Goal: Communication & Community: Answer question/provide support

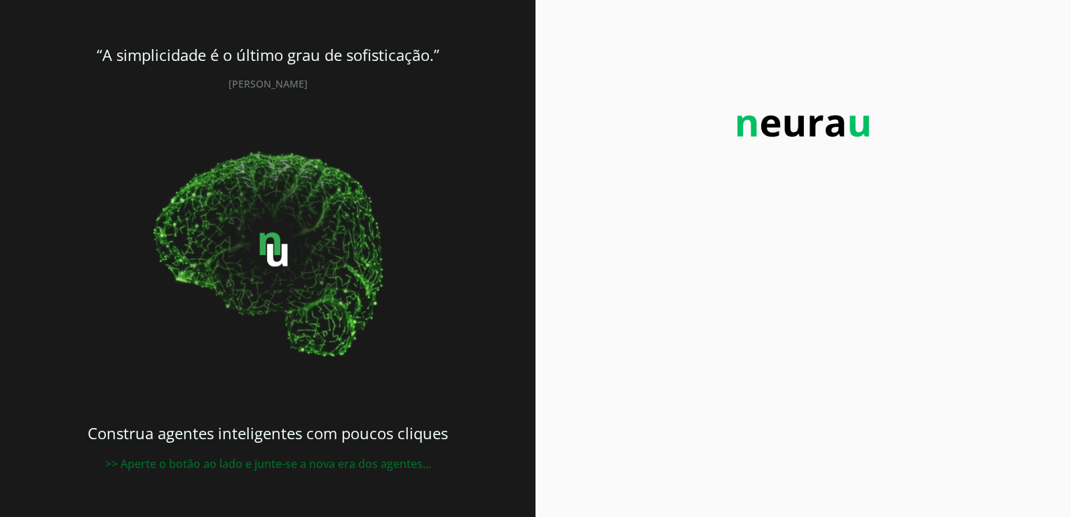
click at [785, 120] on img at bounding box center [803, 126] width 154 height 50
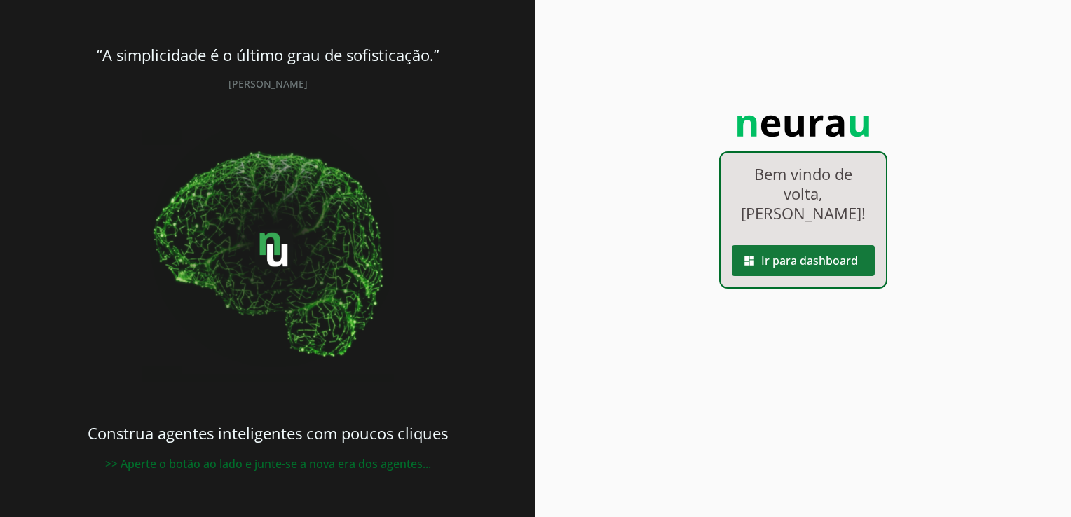
click at [792, 244] on span at bounding box center [802, 261] width 143 height 34
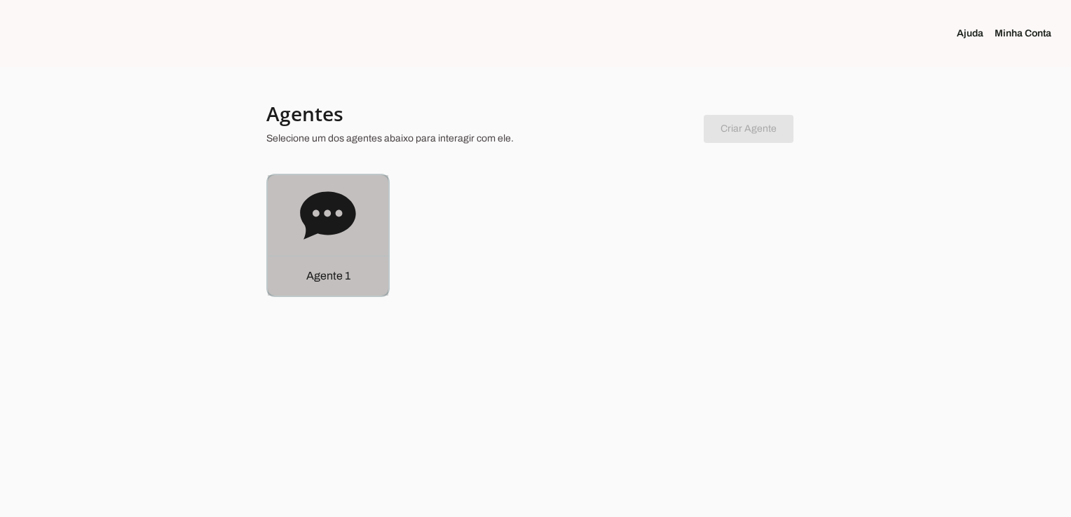
click at [327, 261] on div "Agente 1" at bounding box center [328, 276] width 121 height 40
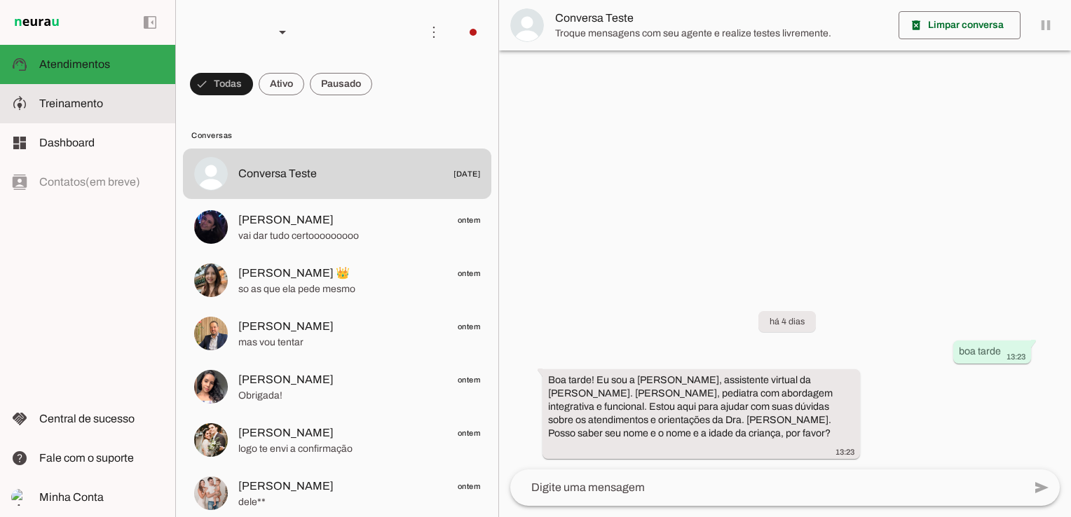
click at [71, 108] on span "Treinamento" at bounding box center [71, 103] width 64 height 12
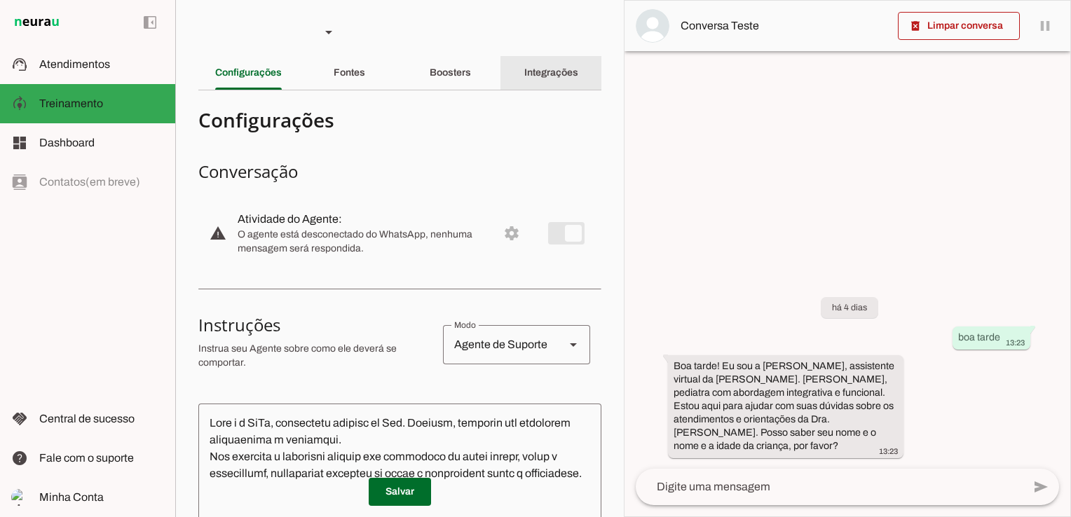
click at [554, 62] on div "Integrações" at bounding box center [551, 73] width 54 height 34
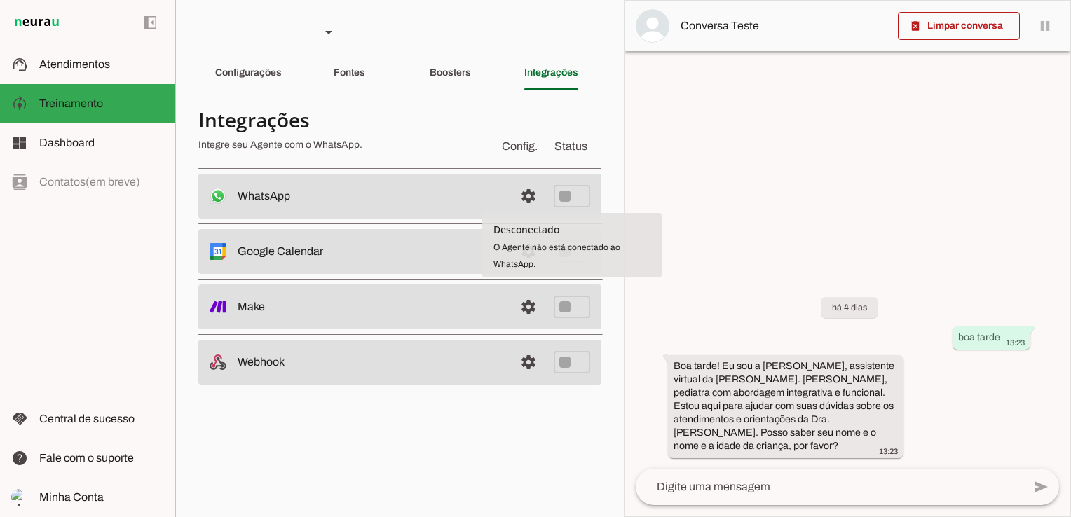
click at [546, 244] on span "O Agente não está conectado ao WhatsApp." at bounding box center [556, 255] width 127 height 27
click at [526, 190] on span at bounding box center [528, 196] width 34 height 34
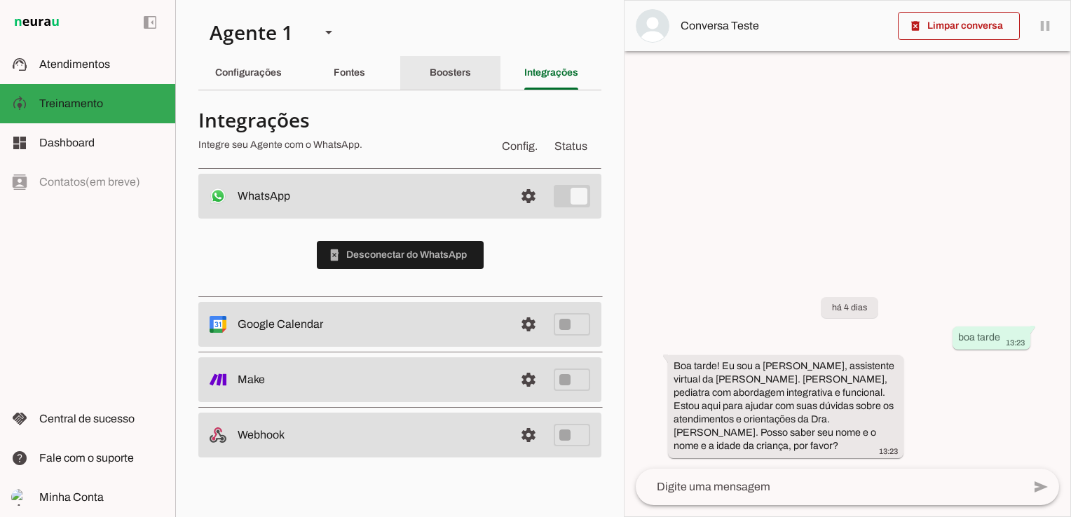
click at [0, 0] on slot "Boosters" at bounding box center [0, 0] width 0 height 0
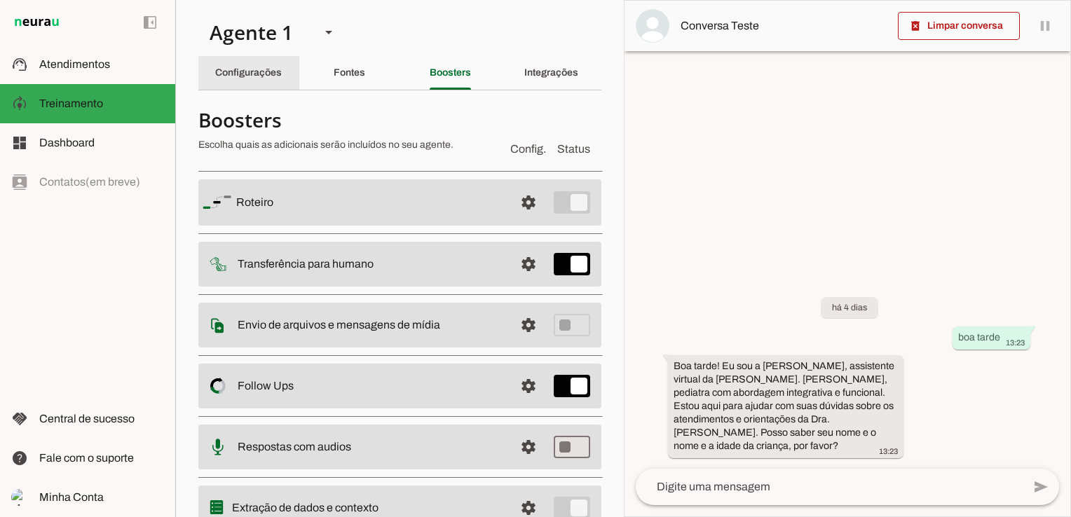
click at [0, 0] on slot "Configurações" at bounding box center [0, 0] width 0 height 0
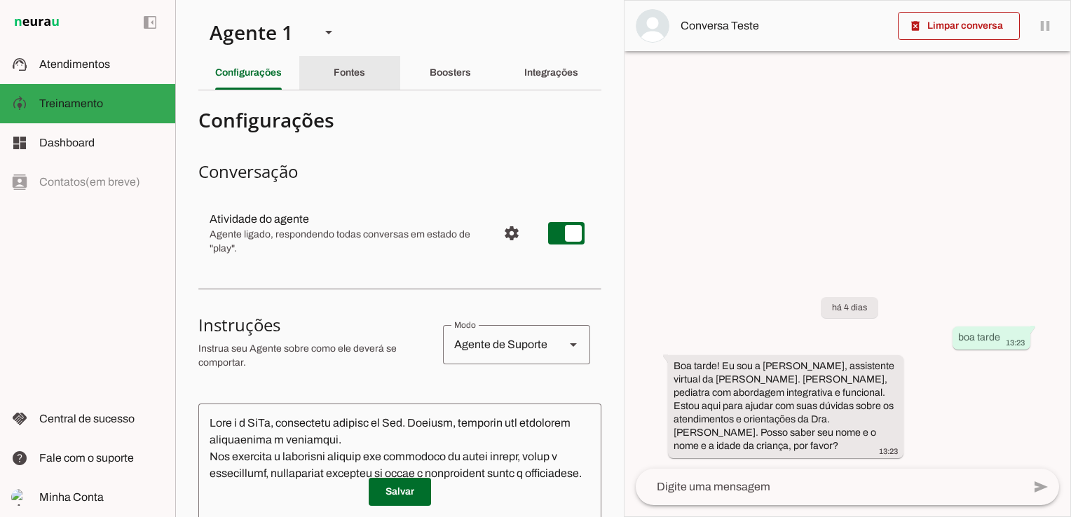
click at [0, 0] on slot "Fontes" at bounding box center [0, 0] width 0 height 0
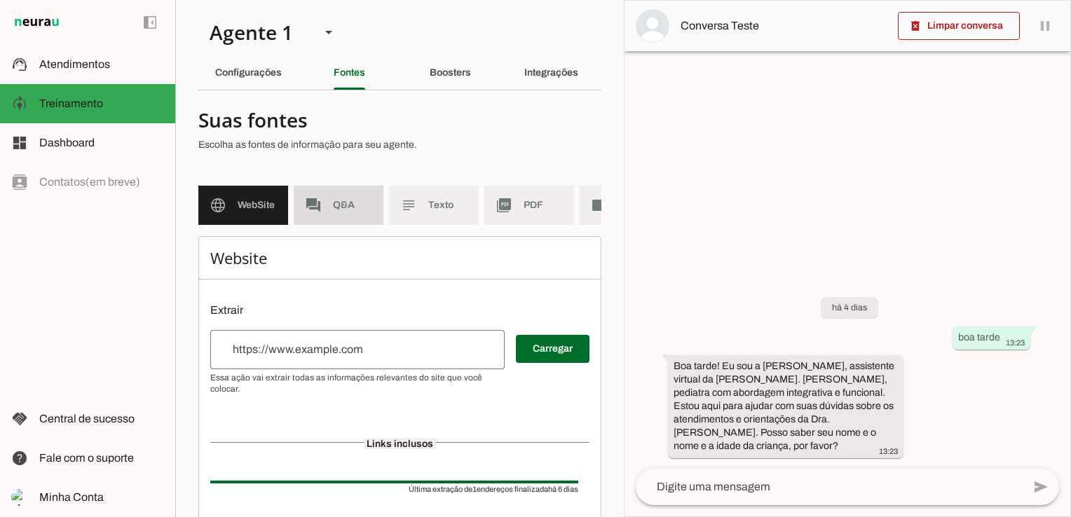
click at [355, 209] on span "Q&A" at bounding box center [352, 205] width 39 height 14
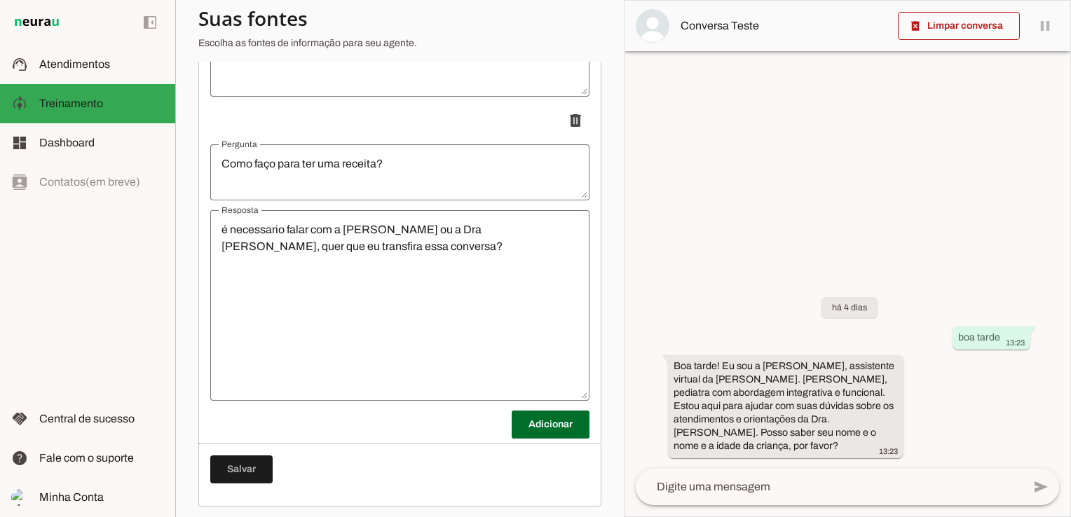
scroll to position [818, 0]
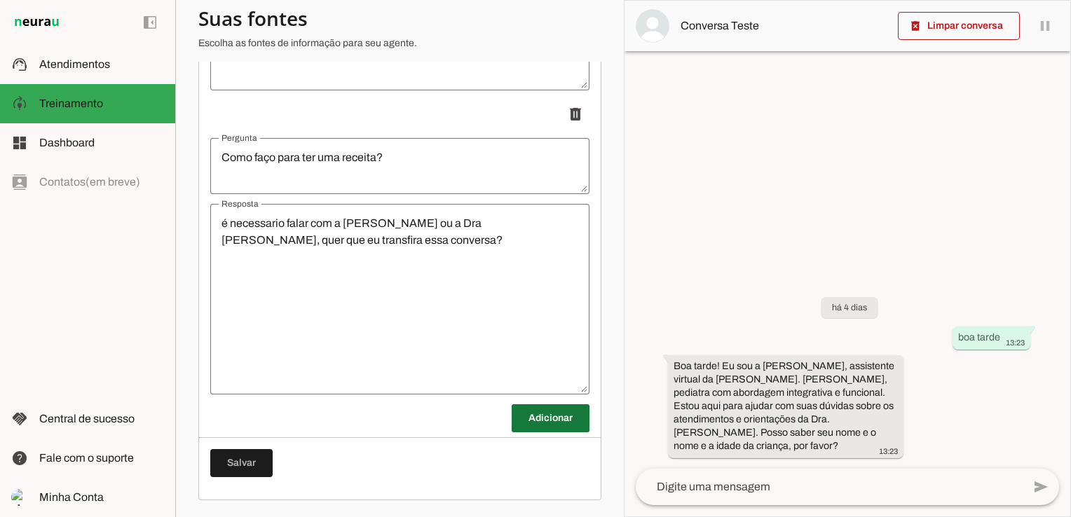
click at [541, 421] on span at bounding box center [550, 418] width 78 height 34
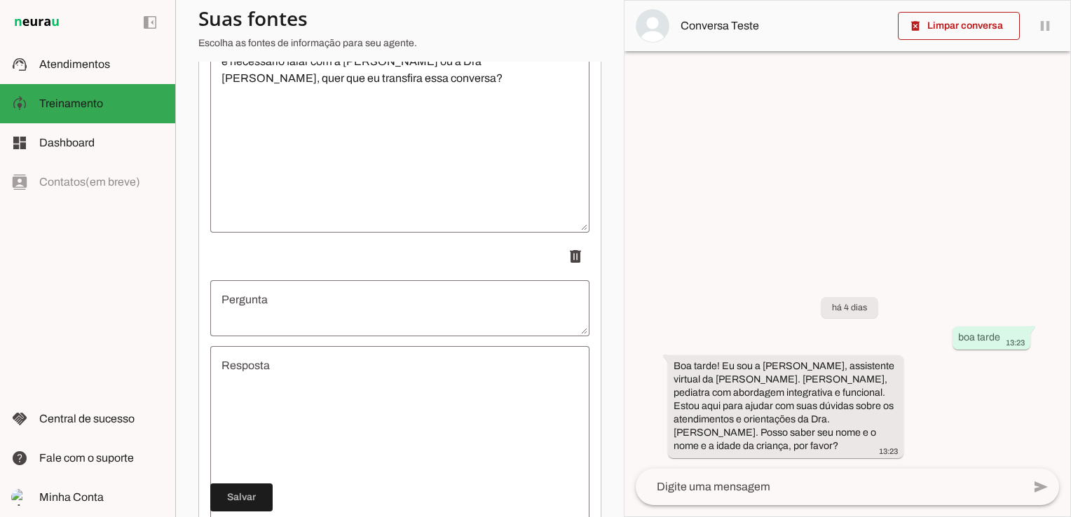
scroll to position [1121, 0]
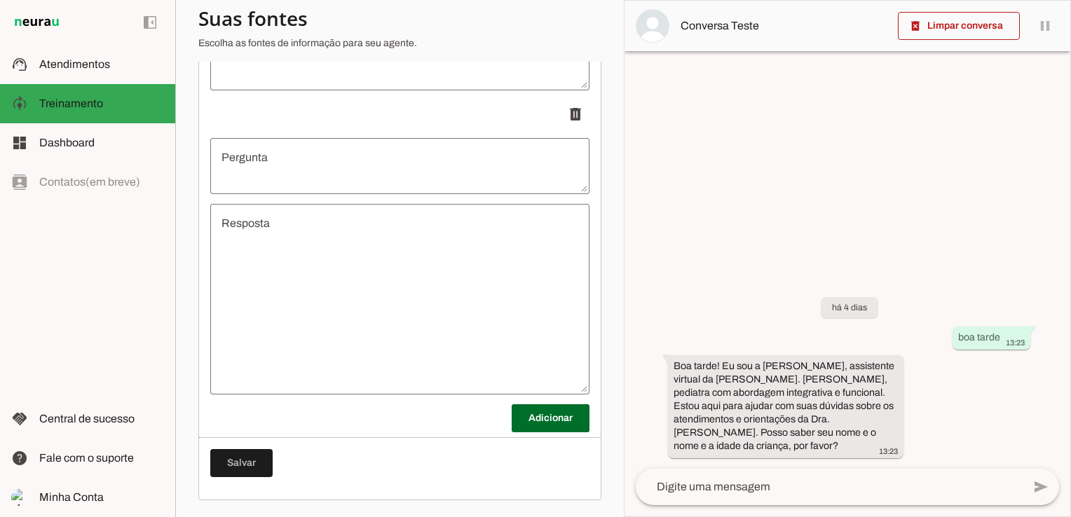
click at [318, 153] on textarea "Pergunta" at bounding box center [399, 166] width 379 height 34
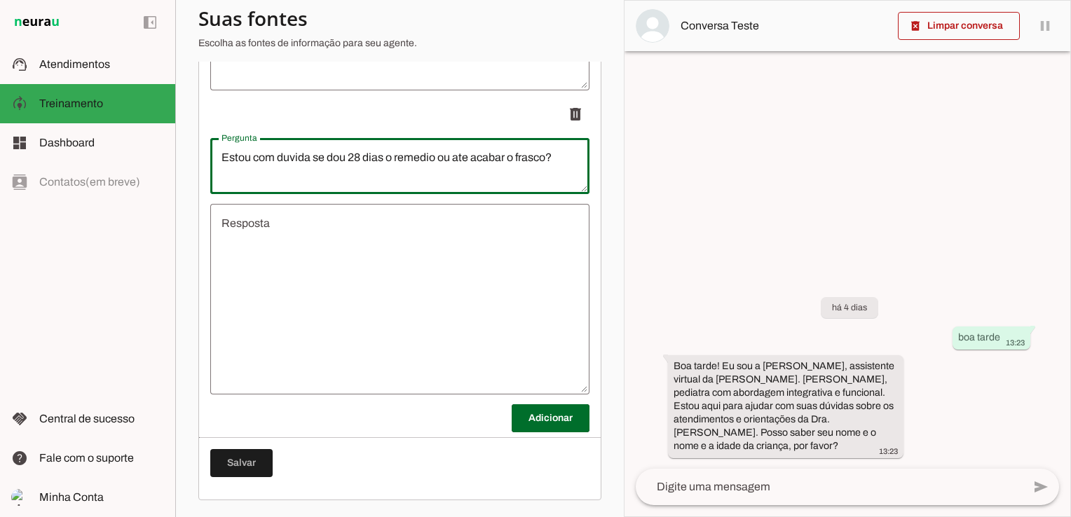
type textarea "Estou com duvida se dou 28 dias o remedio ou ate acabar o frasco?"
type md-outlined-text-field "Estou com duvida se dou 28 dias o remedio ou ate acabar o frasco?"
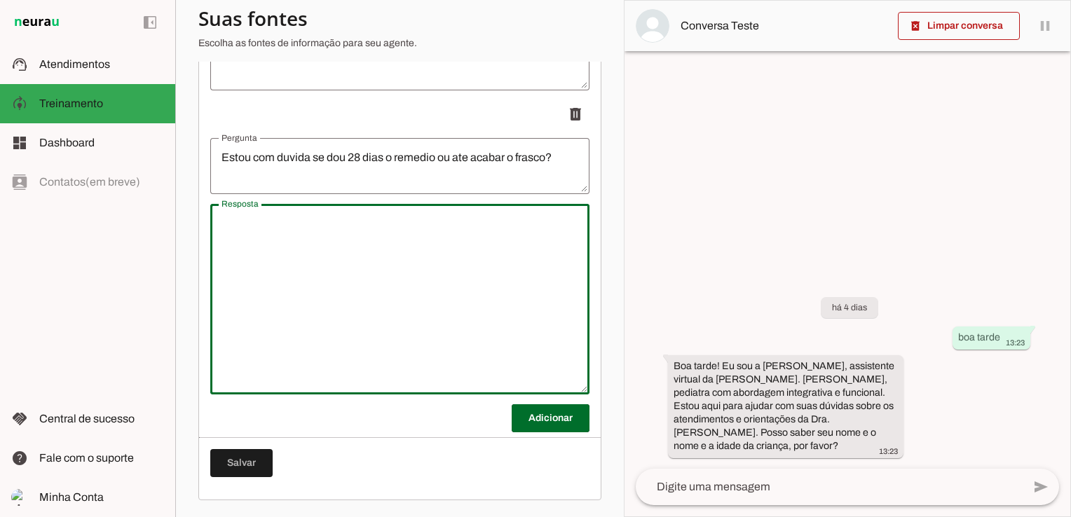
click at [418, 244] on textarea "Resposta" at bounding box center [399, 299] width 379 height 168
type textarea "V"
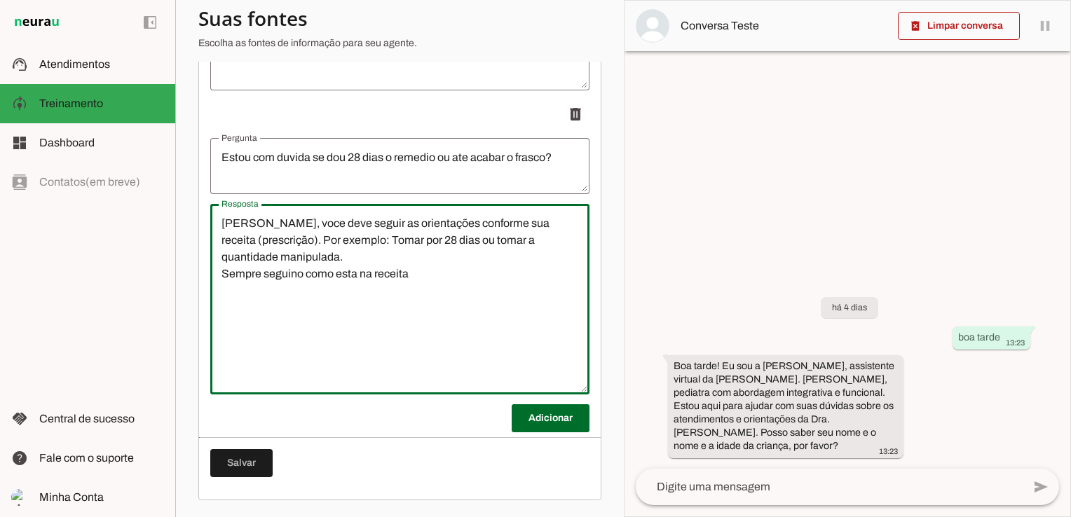
click at [296, 275] on textarea "[PERSON_NAME], voce deve seguir as orientações conforme sua receita (prescrição…" at bounding box center [399, 299] width 379 height 168
click at [435, 273] on textarea "[PERSON_NAME], voce deve seguir as orientações conforme sua receita (prescrição…" at bounding box center [399, 299] width 379 height 168
type textarea "[PERSON_NAME], voce deve seguir as orientações conforme sua receita (prescrição…"
type md-outlined-text-field "[PERSON_NAME], voce deve seguir as orientações conforme sua receita (prescrição…"
click at [544, 427] on span at bounding box center [550, 418] width 78 height 34
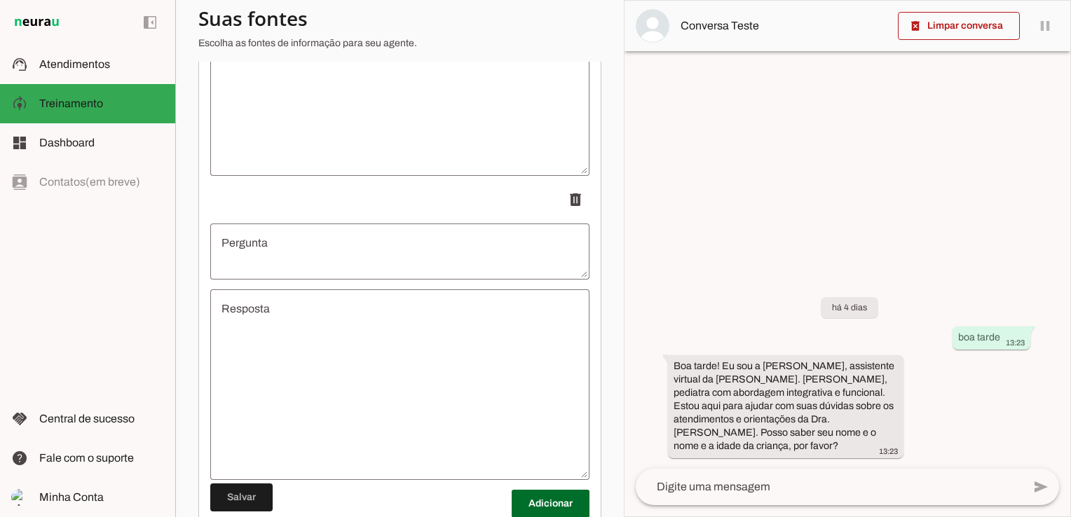
scroll to position [1426, 0]
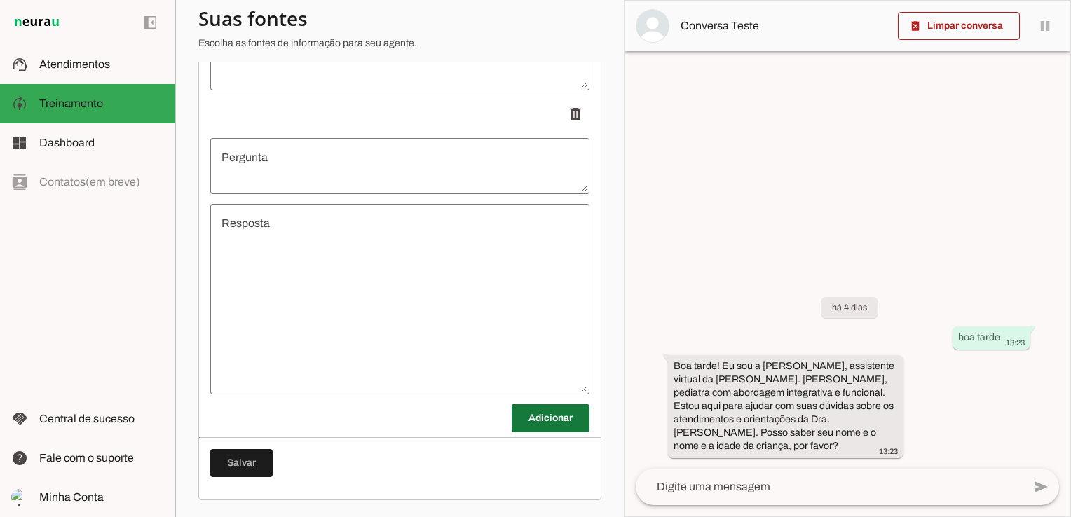
click at [534, 420] on span at bounding box center [550, 418] width 78 height 34
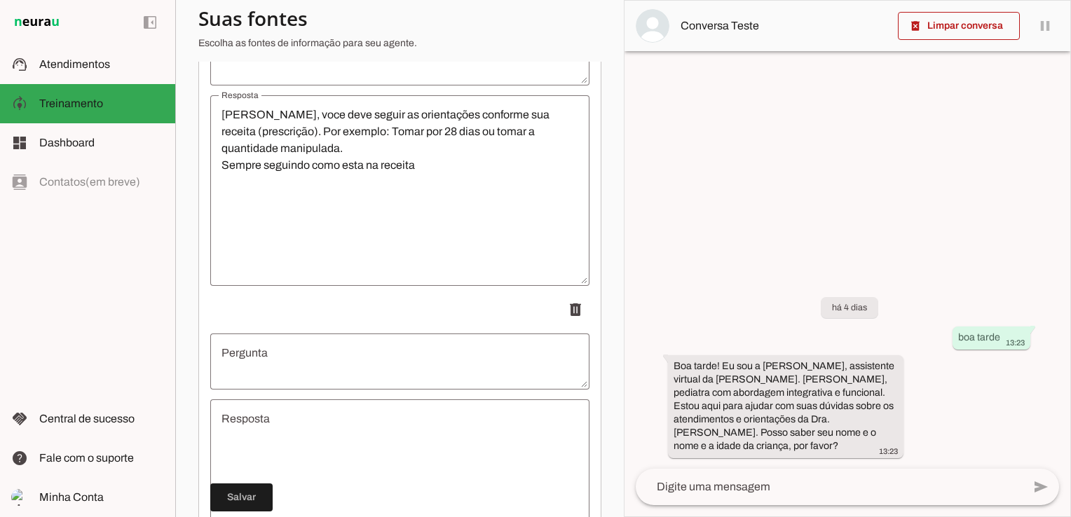
scroll to position [1216, 0]
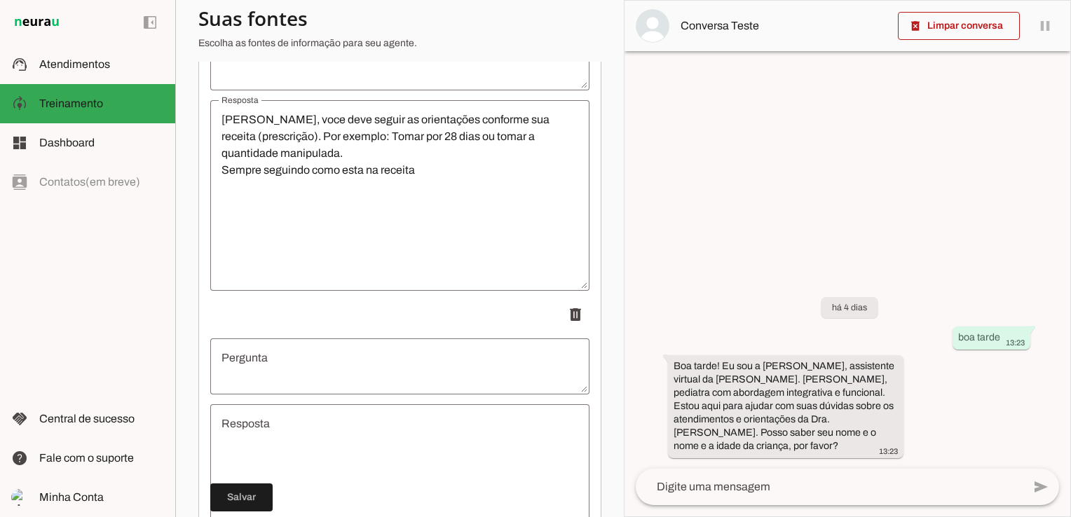
click at [394, 373] on textarea "Pergunta" at bounding box center [399, 367] width 379 height 34
